Goal: Transaction & Acquisition: Purchase product/service

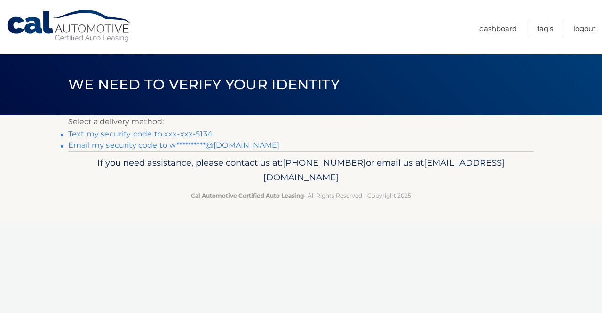
click at [112, 137] on link "Text my security code to xxx-xxx-5134" at bounding box center [140, 133] width 144 height 9
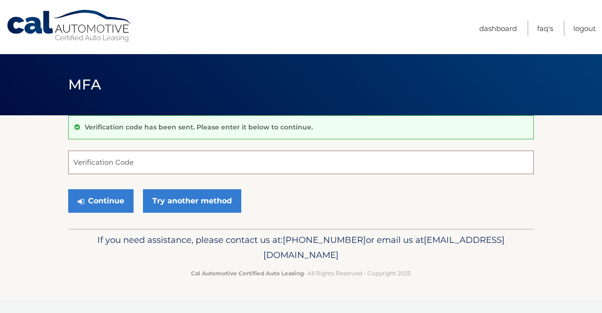
click at [89, 163] on input "Verification Code" at bounding box center [301, 163] width 466 height 24
click at [96, 155] on input "Verification Code" at bounding box center [301, 163] width 466 height 24
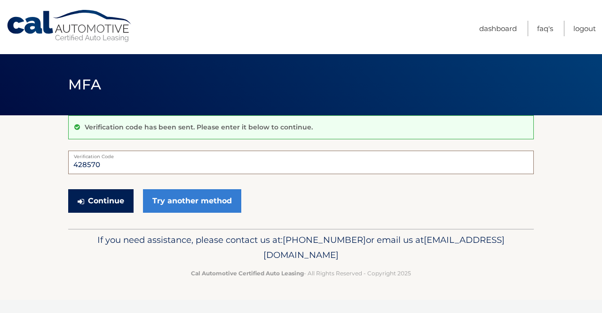
type input "428570"
click at [90, 202] on button "Continue" at bounding box center [100, 201] width 65 height 24
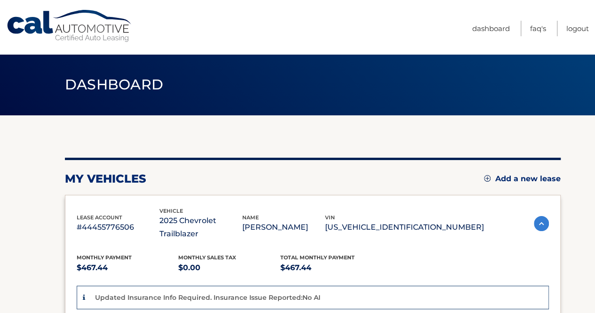
scroll to position [47, 0]
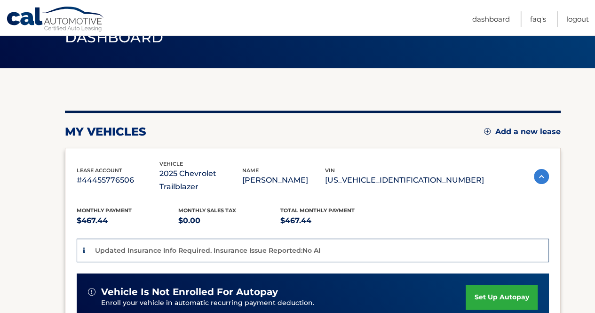
click at [137, 245] on div "Updated Insurance Info Required. Insurance Issue Reported:No AI" at bounding box center [206, 251] width 228 height 12
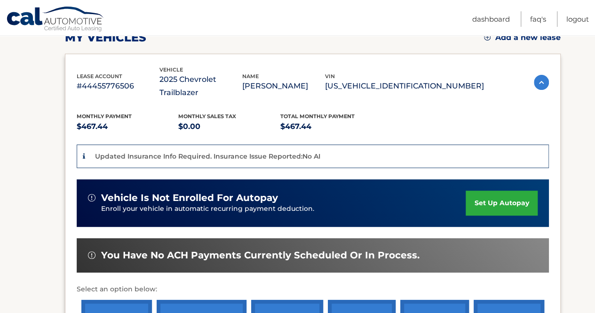
scroll to position [188, 0]
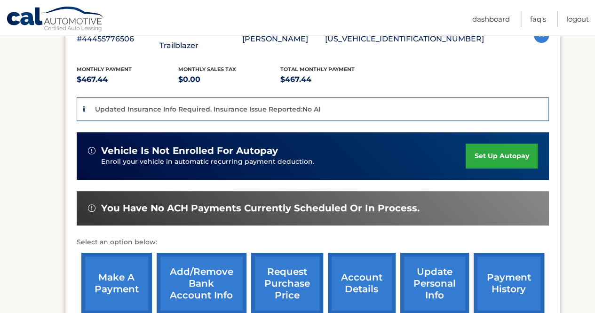
click at [117, 267] on link "make a payment" at bounding box center [116, 284] width 71 height 62
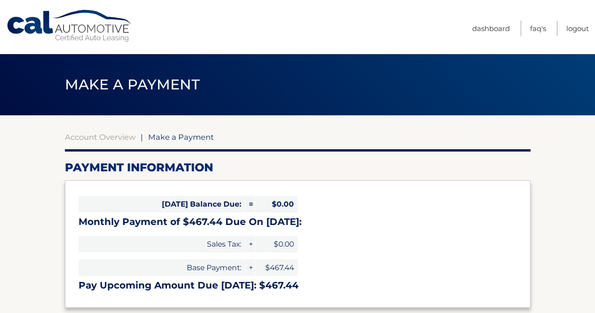
select select "MGFhYmI1ZDMtNGZhZC00Y2ZlLTkwYzktN2JjMjg1MjNkNWNl"
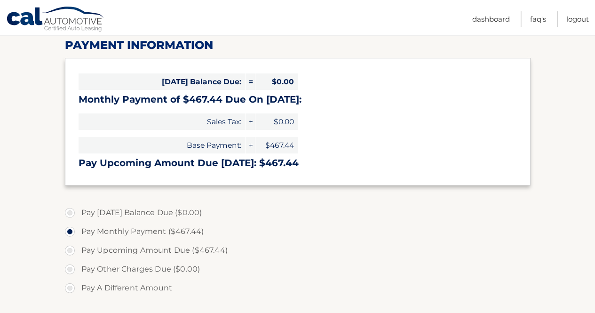
scroll to position [141, 0]
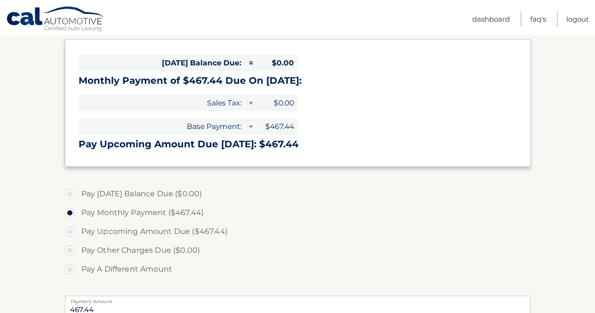
click at [70, 231] on label "Pay Upcoming Amount Due ($467.44)" at bounding box center [298, 231] width 466 height 19
click at [70, 231] on input "Pay Upcoming Amount Due ($467.44)" at bounding box center [73, 229] width 9 height 15
radio input "true"
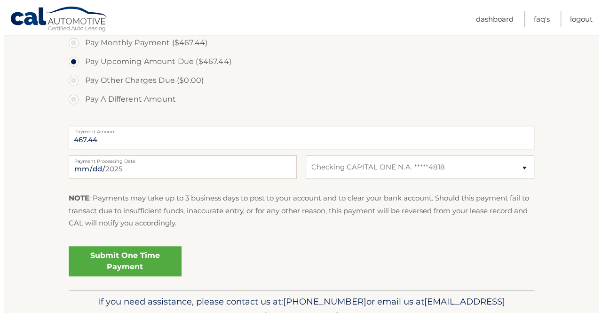
scroll to position [329, 0]
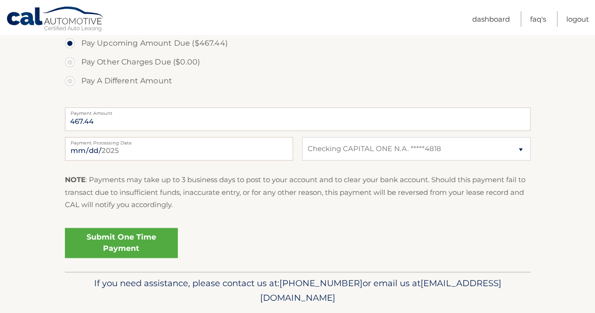
click at [117, 245] on link "Submit One Time Payment" at bounding box center [121, 243] width 113 height 30
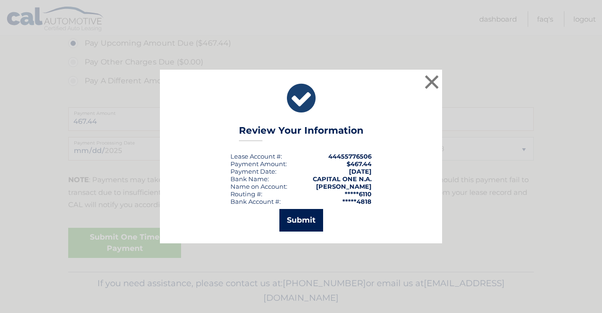
click at [309, 223] on button "Submit" at bounding box center [302, 220] width 44 height 23
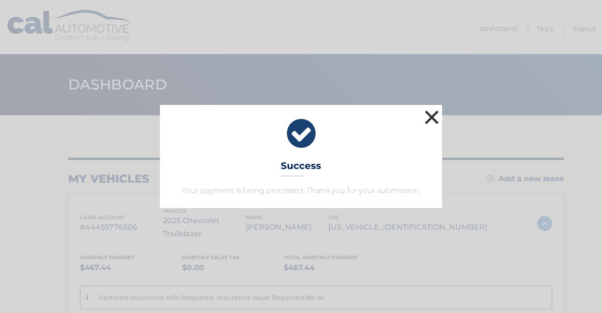
click at [432, 118] on button "×" at bounding box center [432, 117] width 19 height 19
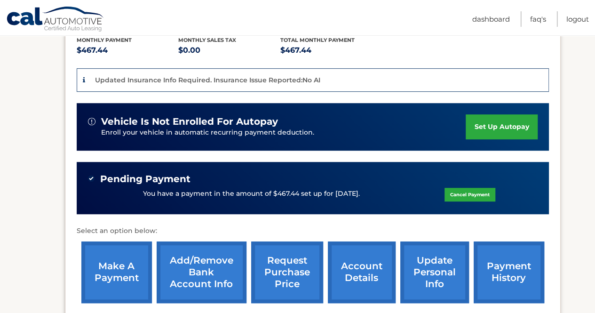
scroll to position [215, 0]
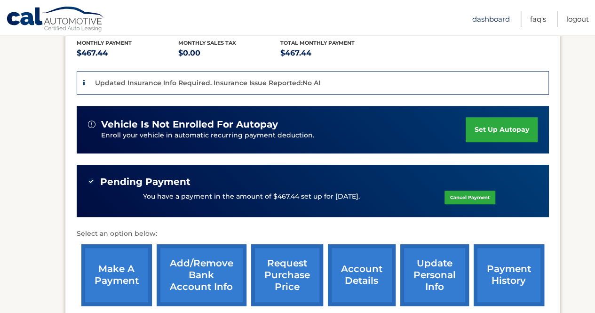
click at [494, 18] on link "Dashboard" at bounding box center [491, 19] width 38 height 16
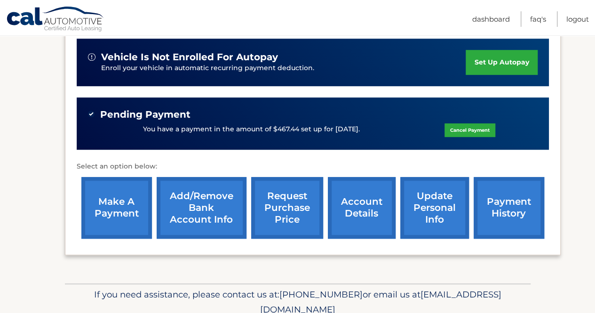
scroll to position [282, 0]
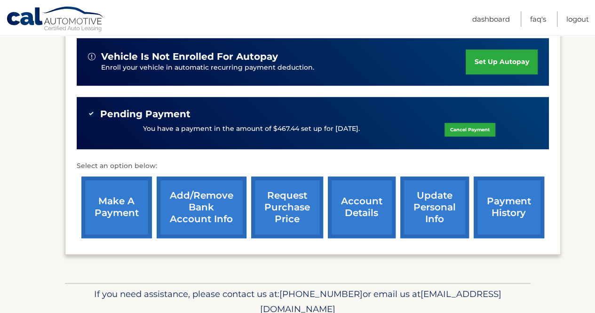
click at [119, 204] on link "make a payment" at bounding box center [116, 207] width 71 height 62
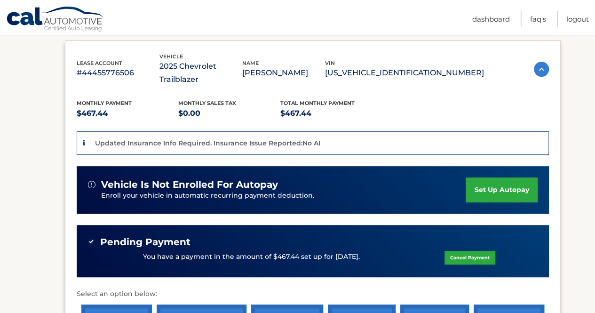
scroll to position [0, 0]
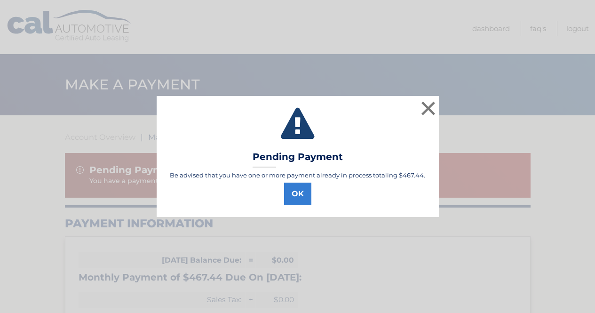
select select "MGFhYmI1ZDMtNGZhZC00Y2ZlLTkwYzktN2JjMjg1MjNkNWNl"
click at [432, 106] on button "×" at bounding box center [432, 108] width 19 height 19
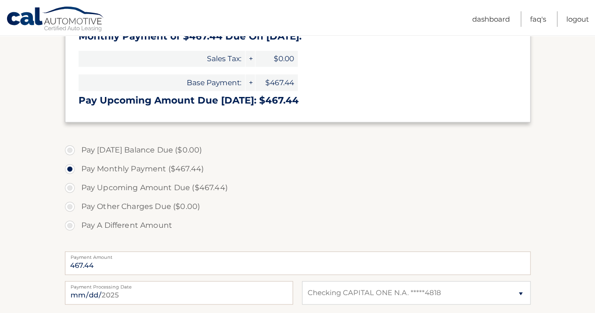
scroll to position [94, 0]
